Goal: Navigation & Orientation: Find specific page/section

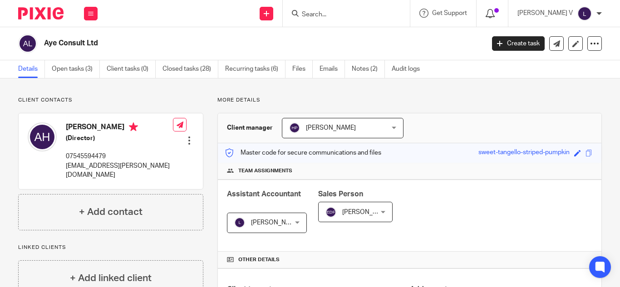
click at [495, 15] on icon at bounding box center [490, 13] width 9 height 9
click at [586, 156] on span at bounding box center [589, 153] width 7 height 7
click at [375, 15] on div "Copied." at bounding box center [460, 26] width 301 height 35
click at [344, 15] on div "Copied." at bounding box center [460, 26] width 301 height 35
click at [326, 14] on div "Copied." at bounding box center [460, 26] width 301 height 35
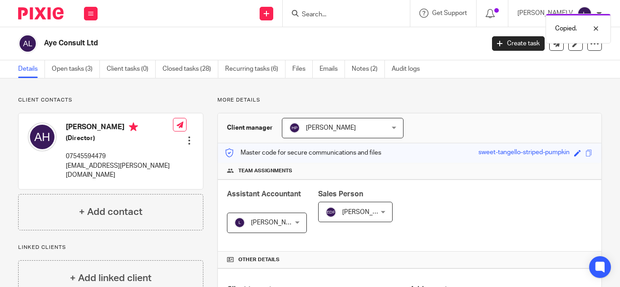
click at [338, 15] on div "Copied." at bounding box center [460, 26] width 301 height 35
drag, startPoint x: 338, startPoint y: 15, endPoint x: 324, endPoint y: 16, distance: 13.7
click at [324, 16] on div "Copied." at bounding box center [460, 26] width 301 height 35
click at [340, 16] on div "Copied." at bounding box center [460, 26] width 301 height 35
click at [339, 16] on div "Copied." at bounding box center [460, 26] width 301 height 35
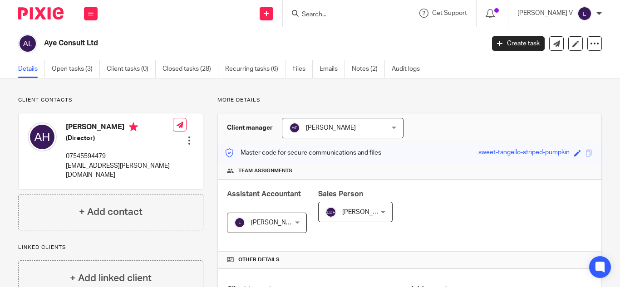
click at [325, 13] on input "Search" at bounding box center [342, 15] width 82 height 8
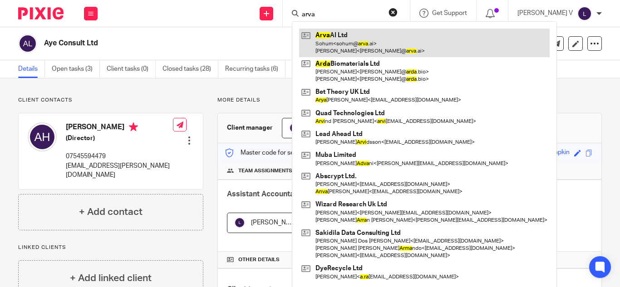
type input "arva"
click at [362, 46] on link at bounding box center [424, 43] width 251 height 28
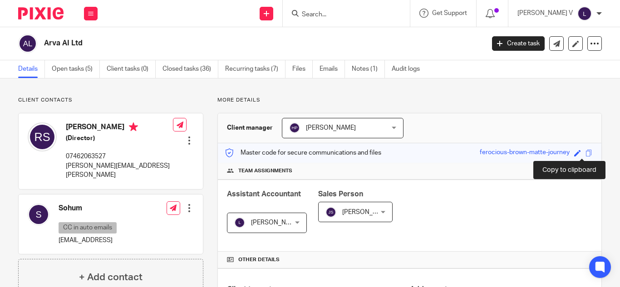
click at [586, 150] on span at bounding box center [589, 153] width 7 height 7
click at [334, 21] on div at bounding box center [346, 13] width 127 height 27
click at [332, 15] on input "Search" at bounding box center [342, 15] width 82 height 8
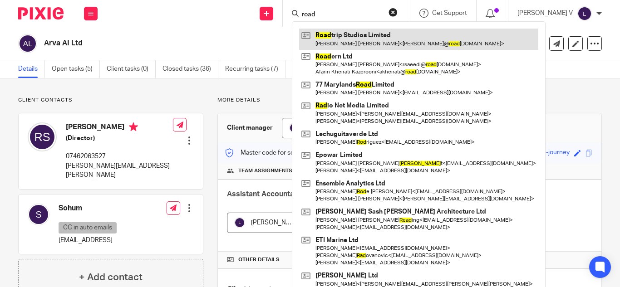
type input "road"
click at [384, 40] on link at bounding box center [418, 39] width 239 height 21
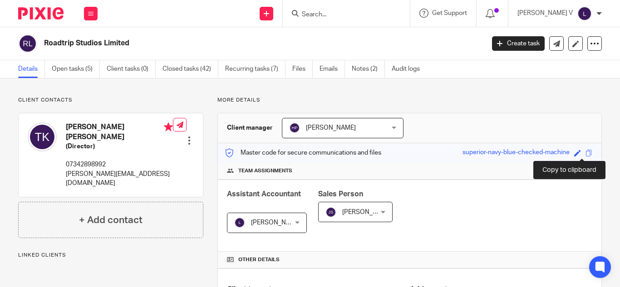
click at [586, 153] on span at bounding box center [589, 153] width 7 height 7
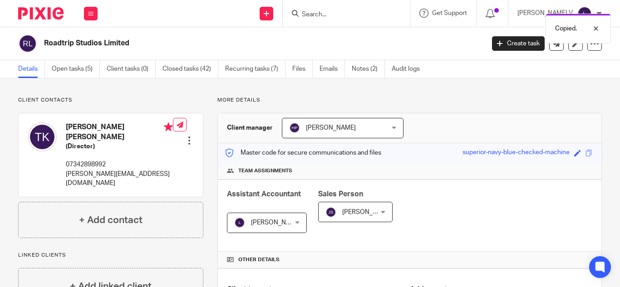
click at [370, 34] on div "Copied." at bounding box center [460, 26] width 301 height 35
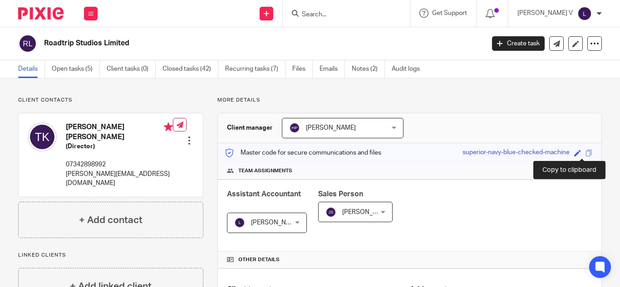
click at [586, 153] on span at bounding box center [589, 153] width 7 height 7
click at [495, 9] on icon at bounding box center [490, 13] width 9 height 9
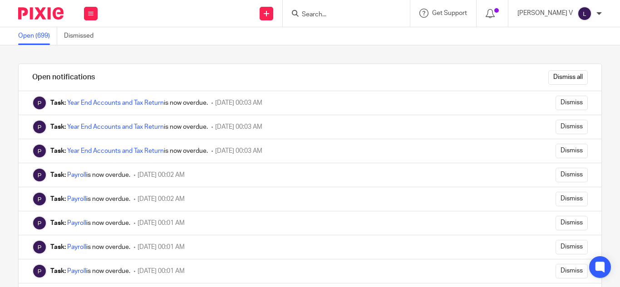
click at [0, 6] on div at bounding box center [37, 13] width 75 height 27
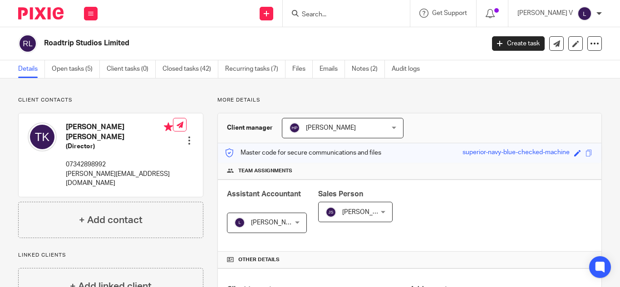
click at [328, 8] on form at bounding box center [349, 13] width 97 height 11
click at [329, 11] on input "Search" at bounding box center [342, 15] width 82 height 8
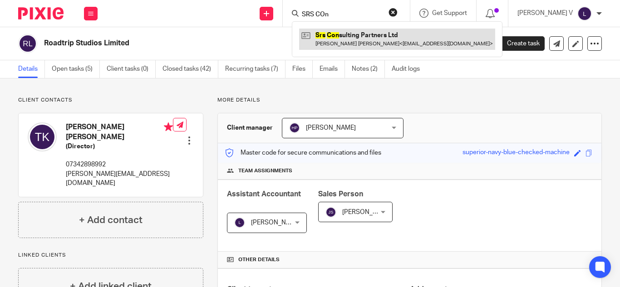
type input "SRS COn"
click at [374, 35] on link at bounding box center [397, 39] width 196 height 21
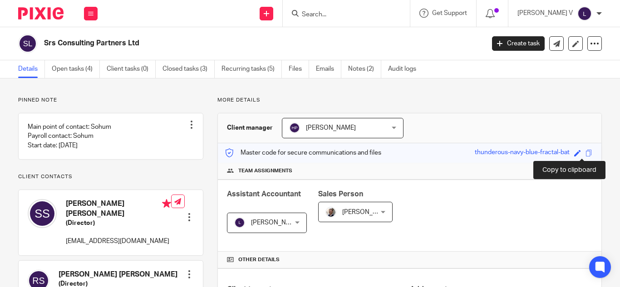
click at [586, 150] on span at bounding box center [589, 153] width 7 height 7
